Goal: Complete application form

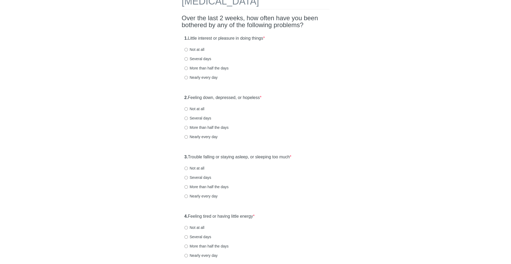
scroll to position [38, 0]
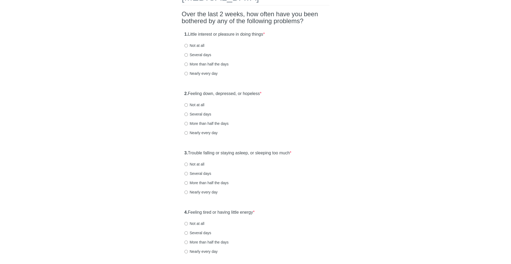
click at [191, 35] on label "1. Little interest or pleasure in doing things *" at bounding box center [224, 34] width 80 height 6
drag, startPoint x: 191, startPoint y: 35, endPoint x: 275, endPoint y: 42, distance: 84.7
click at [275, 42] on div "1. Little interest or pleasure in doing things * Not at all Several days More t…" at bounding box center [256, 56] width 148 height 55
click at [206, 54] on label "Several days" at bounding box center [197, 54] width 27 height 5
click at [188, 54] on input "Several days" at bounding box center [185, 54] width 3 height 3
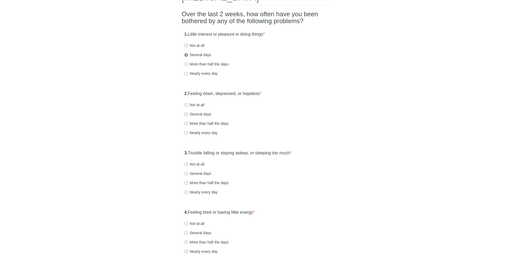
radio input "true"
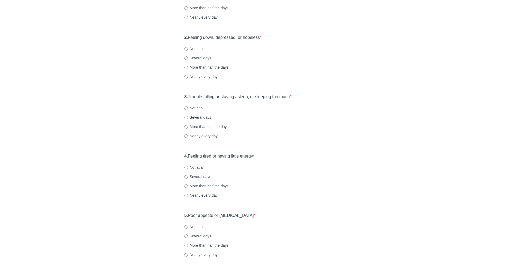
scroll to position [118, 0]
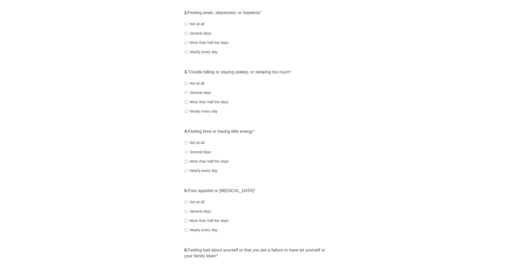
drag, startPoint x: 190, startPoint y: 11, endPoint x: 282, endPoint y: 13, distance: 92.4
click at [282, 13] on div "2. Feeling down, depressed, or hopeless * Not at all Several days More than hal…" at bounding box center [256, 34] width 148 height 55
click at [199, 52] on label "Nearly every day" at bounding box center [200, 51] width 33 height 5
click at [188, 52] on input "Nearly every day" at bounding box center [185, 51] width 3 height 3
radio input "true"
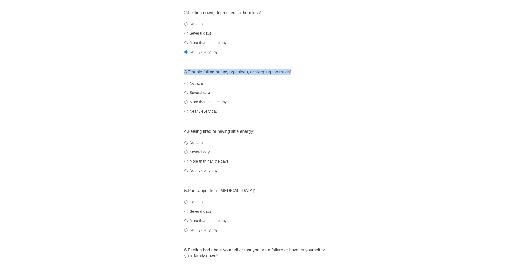
drag, startPoint x: 196, startPoint y: 69, endPoint x: 303, endPoint y: 80, distance: 107.0
click at [303, 80] on div "3. Trouble falling or staying asleep, or sleeping too much * Not at all Several…" at bounding box center [256, 94] width 148 height 55
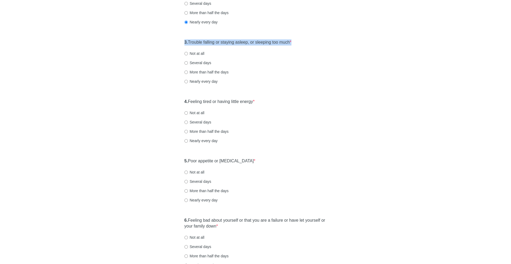
scroll to position [149, 0]
click at [198, 80] on label "Nearly every day" at bounding box center [200, 81] width 33 height 5
click at [188, 80] on input "Nearly every day" at bounding box center [185, 81] width 3 height 3
radio input "true"
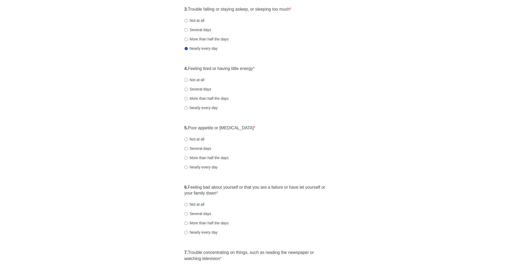
scroll to position [182, 0]
drag, startPoint x: 195, startPoint y: 68, endPoint x: 303, endPoint y: 68, distance: 108.1
click at [303, 68] on div "4. Feeling tired or having little energy * Not at all Several days More than ha…" at bounding box center [256, 90] width 148 height 55
click at [208, 106] on label "Nearly every day" at bounding box center [200, 107] width 33 height 5
click at [188, 106] on input "Nearly every day" at bounding box center [185, 107] width 3 height 3
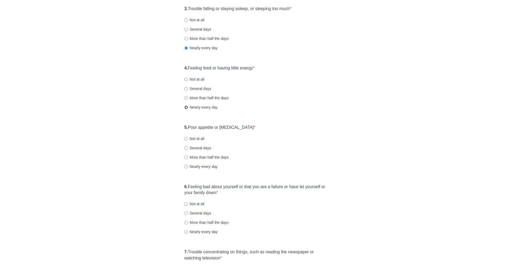
radio input "true"
drag, startPoint x: 194, startPoint y: 128, endPoint x: 266, endPoint y: 128, distance: 71.4
click at [266, 128] on div "5. Poor appetite or [MEDICAL_DATA] * Not at all Several days More than half the…" at bounding box center [256, 149] width 148 height 55
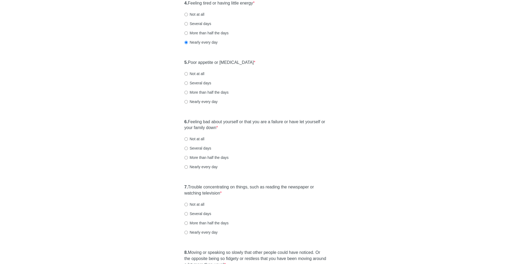
scroll to position [248, 0]
click at [207, 81] on label "Several days" at bounding box center [197, 81] width 27 height 5
click at [188, 81] on input "Several days" at bounding box center [185, 81] width 3 height 3
radio input "true"
click at [208, 89] on label "More than half the days" at bounding box center [206, 91] width 44 height 5
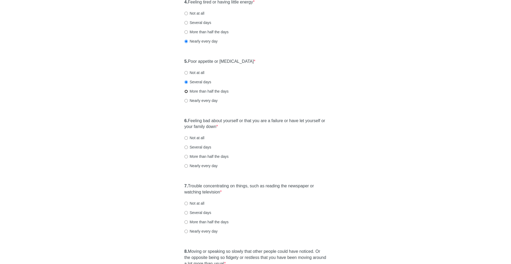
click at [188, 90] on input "More than half the days" at bounding box center [185, 91] width 3 height 3
radio input "true"
drag, startPoint x: 207, startPoint y: 122, endPoint x: 237, endPoint y: 134, distance: 32.3
click at [237, 134] on div "6. Feeling bad about yourself or that you are a failure or have let yourself or…" at bounding box center [256, 145] width 148 height 61
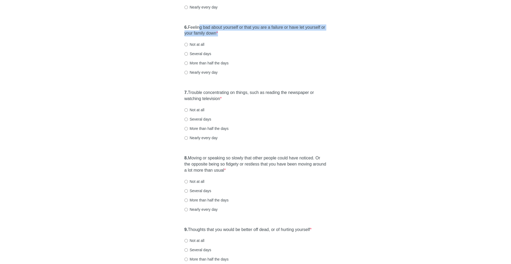
scroll to position [342, 0]
click at [210, 126] on label "More than half the days" at bounding box center [206, 127] width 44 height 5
click at [188, 126] on input "More than half the days" at bounding box center [185, 127] width 3 height 3
radio input "true"
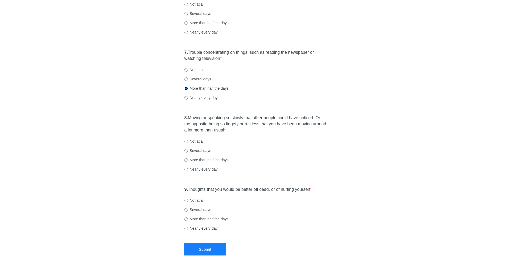
scroll to position [385, 0]
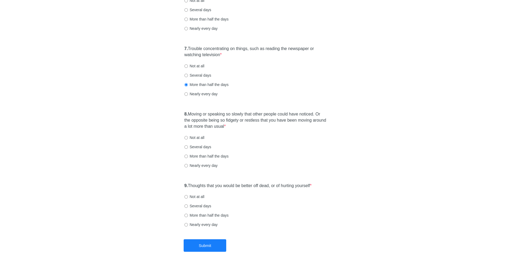
drag, startPoint x: 201, startPoint y: 113, endPoint x: 243, endPoint y: 128, distance: 44.5
click at [243, 128] on label "8. Moving or speaking so slowly that other people could have noticed. Or the op…" at bounding box center [255, 120] width 142 height 18
click at [191, 136] on label "Not at all" at bounding box center [194, 137] width 20 height 5
click at [188, 136] on input "Not at all" at bounding box center [185, 137] width 3 height 3
radio input "true"
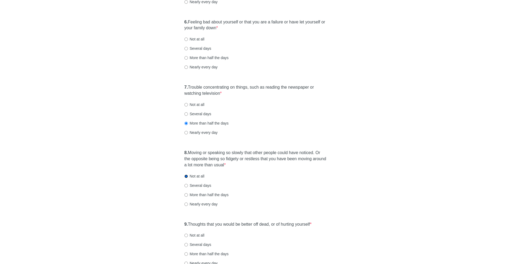
scroll to position [331, 0]
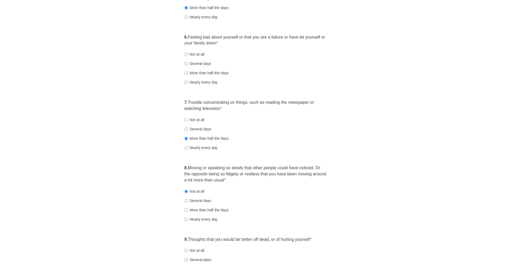
click at [197, 74] on label "More than half the days" at bounding box center [206, 72] width 44 height 5
click at [188, 74] on input "More than half the days" at bounding box center [185, 72] width 3 height 3
radio input "true"
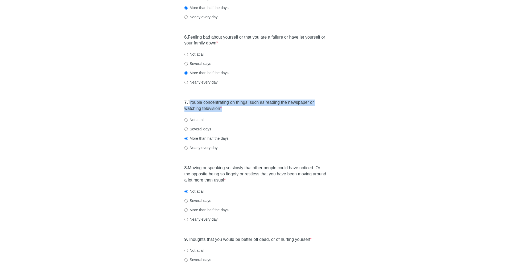
drag, startPoint x: 191, startPoint y: 100, endPoint x: 223, endPoint y: 109, distance: 33.7
click at [223, 109] on label "7. Trouble concentrating on things, such as reading the newspaper or watching t…" at bounding box center [255, 106] width 142 height 12
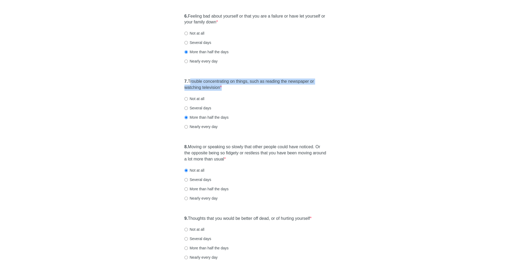
scroll to position [353, 0]
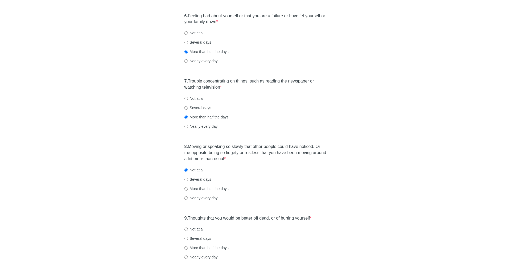
click at [200, 106] on label "Several days" at bounding box center [197, 107] width 27 height 5
click at [188, 106] on input "Several days" at bounding box center [185, 107] width 3 height 3
radio input "true"
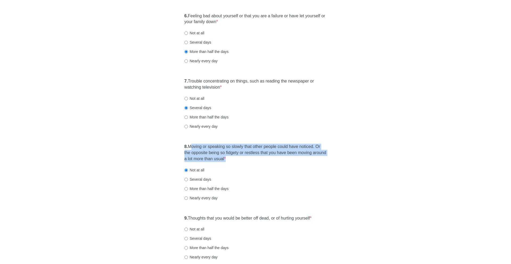
drag, startPoint x: 192, startPoint y: 146, endPoint x: 266, endPoint y: 167, distance: 76.6
click at [266, 167] on div "8. Moving or speaking so slowly that other people could have noticed. Or the op…" at bounding box center [256, 175] width 148 height 68
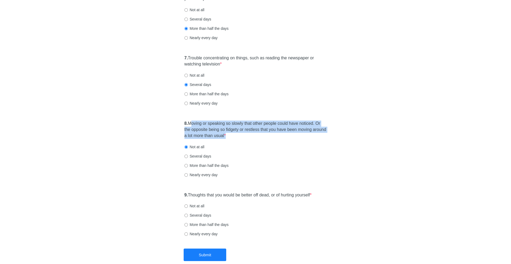
scroll to position [405, 0]
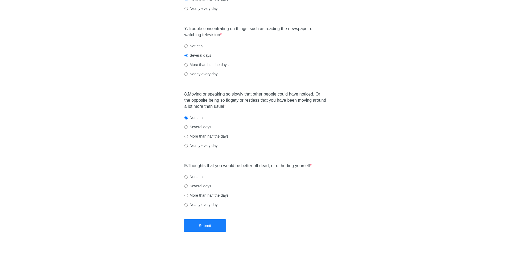
click at [201, 126] on label "Several days" at bounding box center [197, 126] width 27 height 5
click at [188, 126] on input "Several days" at bounding box center [185, 126] width 3 height 3
radio input "true"
drag, startPoint x: 189, startPoint y: 165, endPoint x: 277, endPoint y: 172, distance: 88.4
click at [277, 172] on div "9. Thoughts that you would be better off dead, or of hurting yourself * Not at …" at bounding box center [256, 187] width 148 height 55
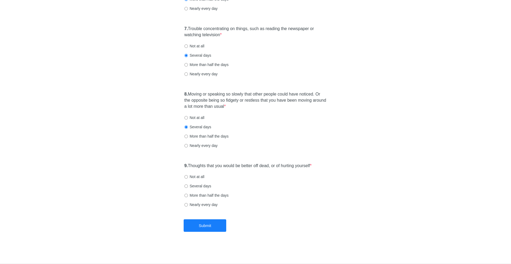
click at [191, 177] on label "Not at all" at bounding box center [194, 176] width 20 height 5
click at [188, 177] on input "Not at all" at bounding box center [185, 176] width 3 height 3
radio input "true"
click at [206, 223] on button "Submit" at bounding box center [205, 225] width 43 height 13
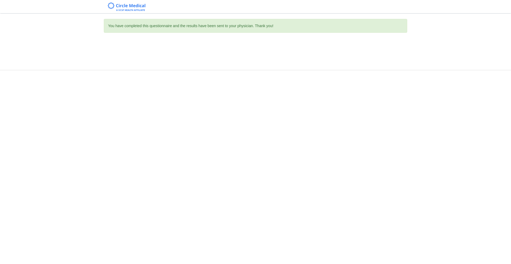
scroll to position [0, 0]
